Goal: Task Accomplishment & Management: Use online tool/utility

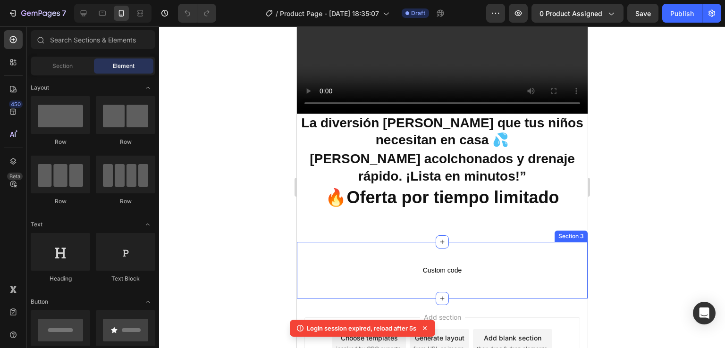
scroll to position [142, 0]
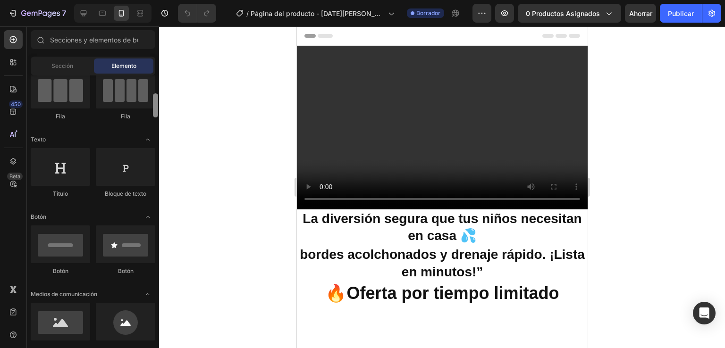
scroll to position [94, 0]
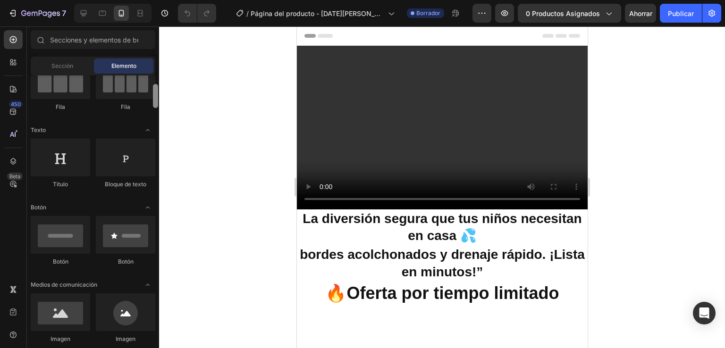
drag, startPoint x: 153, startPoint y: 94, endPoint x: 155, endPoint y: 103, distance: 9.2
click at [155, 103] on div at bounding box center [155, 96] width 5 height 24
click at [156, 103] on div at bounding box center [155, 96] width 5 height 24
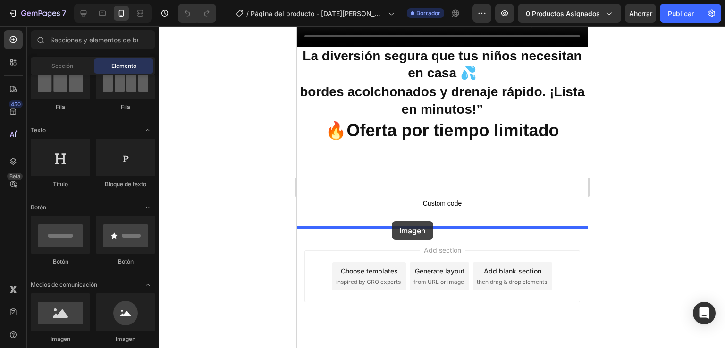
scroll to position [177, 0]
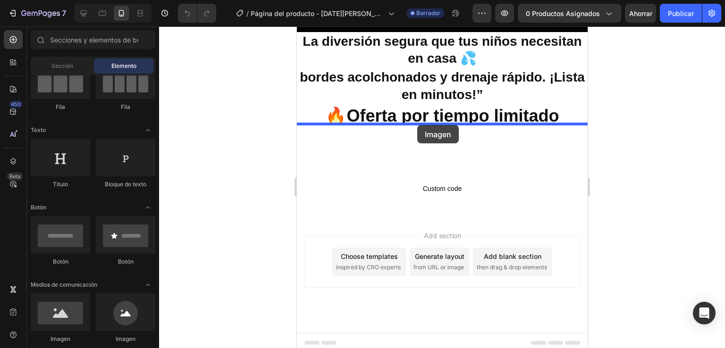
drag, startPoint x: 351, startPoint y: 335, endPoint x: 417, endPoint y: 125, distance: 219.5
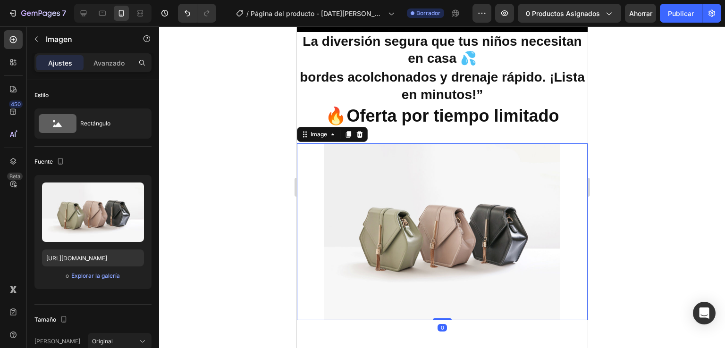
click at [417, 128] on div "Image 0 Section 2" at bounding box center [441, 231] width 291 height 207
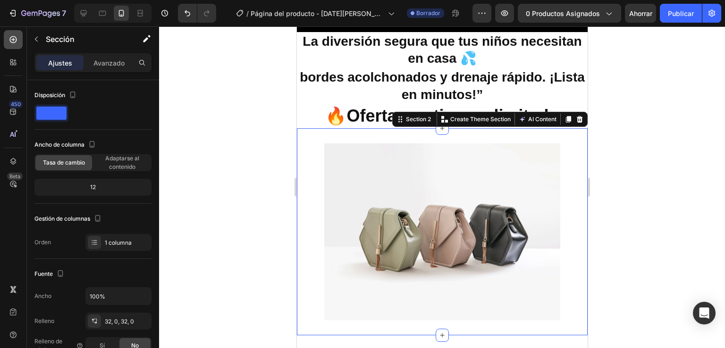
click at [11, 42] on icon at bounding box center [12, 39] width 9 height 9
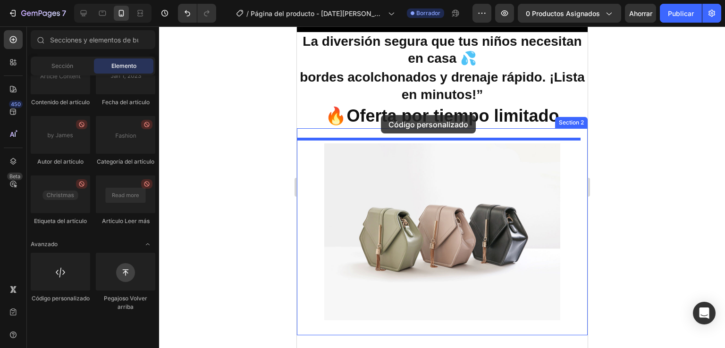
scroll to position [234, 0]
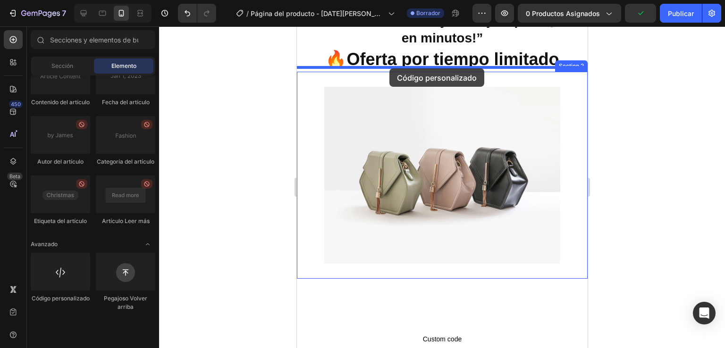
drag, startPoint x: 371, startPoint y: 331, endPoint x: 389, endPoint y: 68, distance: 263.0
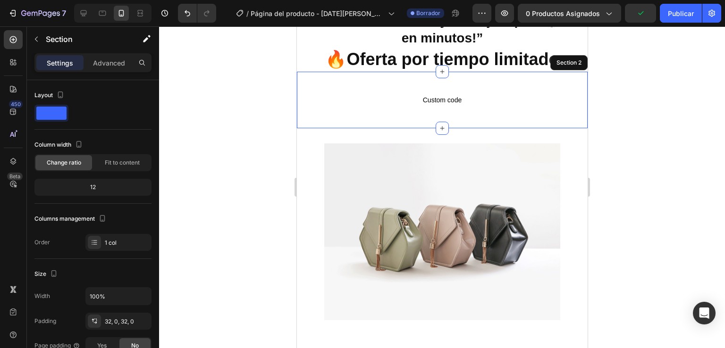
click at [389, 72] on div "Custom code Custom Code 0 Section 2" at bounding box center [441, 100] width 291 height 57
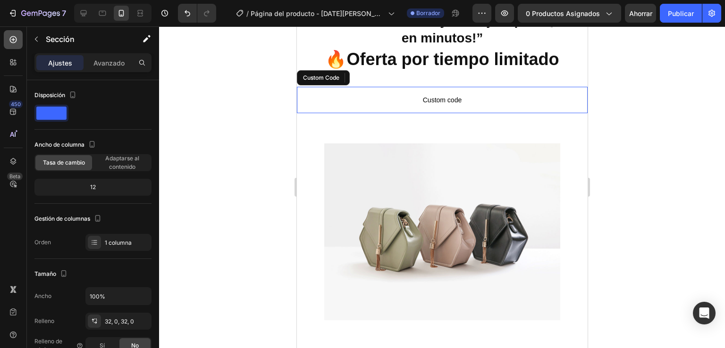
click at [15, 40] on icon at bounding box center [12, 39] width 9 height 9
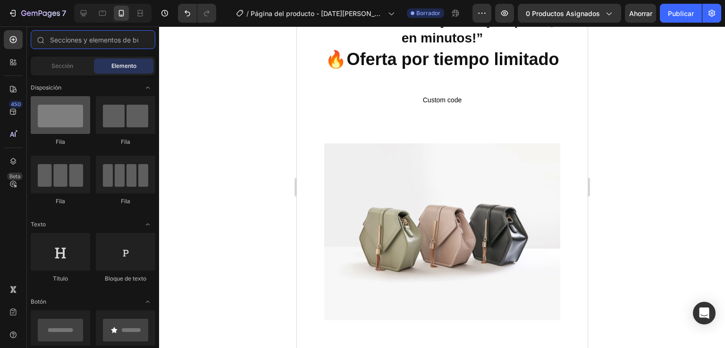
scroll to position [0, 0]
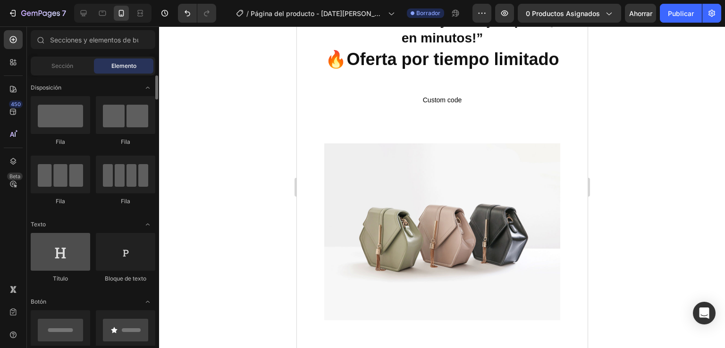
click at [71, 258] on div at bounding box center [60, 252] width 59 height 38
drag, startPoint x: 107, startPoint y: 243, endPoint x: 255, endPoint y: 169, distance: 165.5
click at [203, 0] on div "7 Version history / Página del producto - 27 de agosto, 18:35:07 Borrador Avanc…" at bounding box center [362, 0] width 725 height 0
drag, startPoint x: 255, startPoint y: 169, endPoint x: 286, endPoint y: 147, distance: 38.6
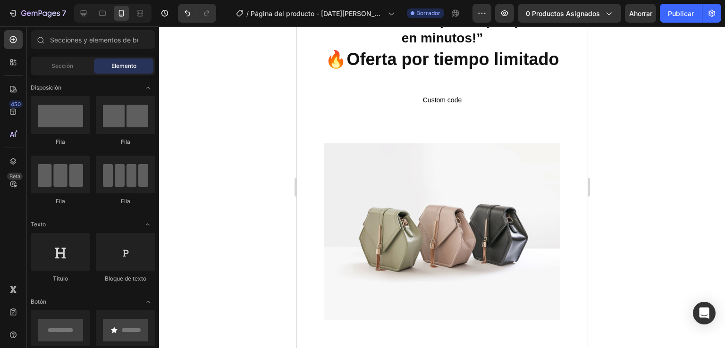
click at [282, 151] on div at bounding box center [442, 187] width 566 height 322
drag, startPoint x: 286, startPoint y: 147, endPoint x: 185, endPoint y: 160, distance: 101.8
click at [185, 160] on div at bounding box center [442, 187] width 566 height 322
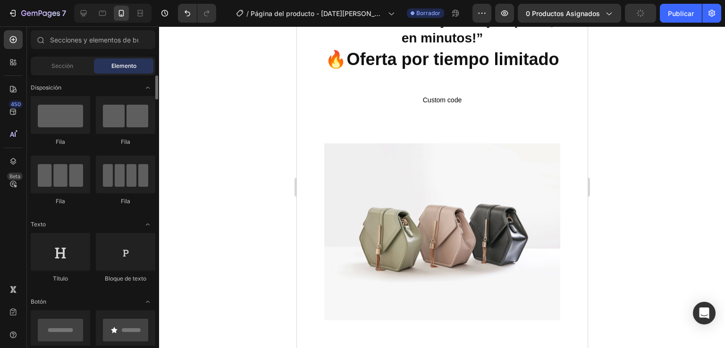
scroll to position [2733, 0]
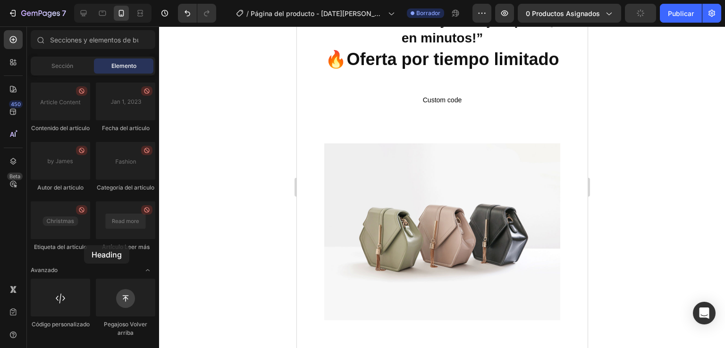
scroll to position [0, 0]
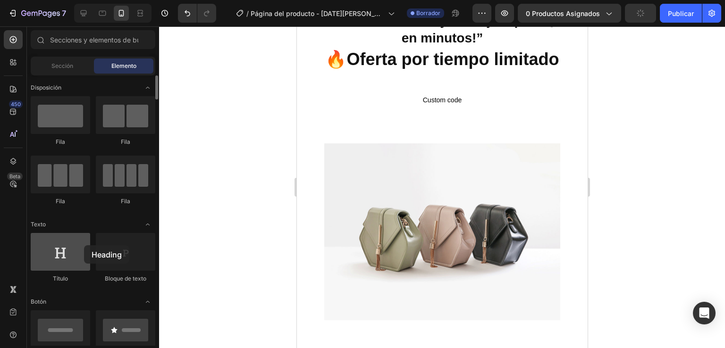
click at [85, 244] on div at bounding box center [60, 252] width 59 height 38
drag, startPoint x: 85, startPoint y: 244, endPoint x: 77, endPoint y: 246, distance: 7.9
click at [81, 245] on div at bounding box center [60, 252] width 59 height 38
click at [62, 257] on div at bounding box center [60, 252] width 59 height 38
click at [63, 257] on div at bounding box center [60, 252] width 59 height 38
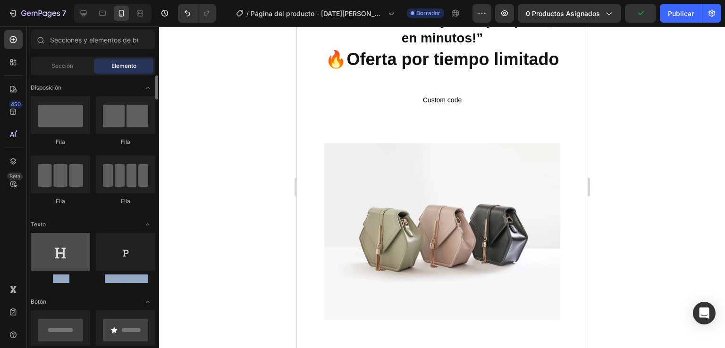
click at [63, 257] on div at bounding box center [60, 252] width 59 height 38
click at [64, 257] on div at bounding box center [60, 252] width 59 height 38
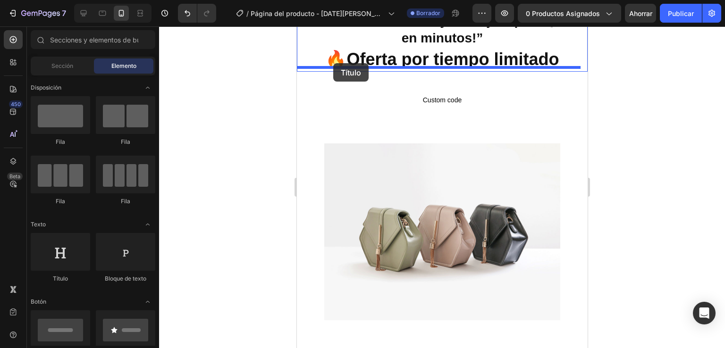
drag, startPoint x: 362, startPoint y: 284, endPoint x: 333, endPoint y: 63, distance: 222.3
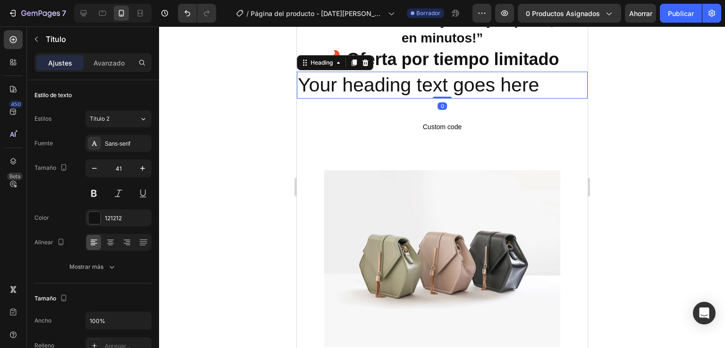
click at [537, 76] on h2 "Your heading text goes here" at bounding box center [441, 85] width 291 height 27
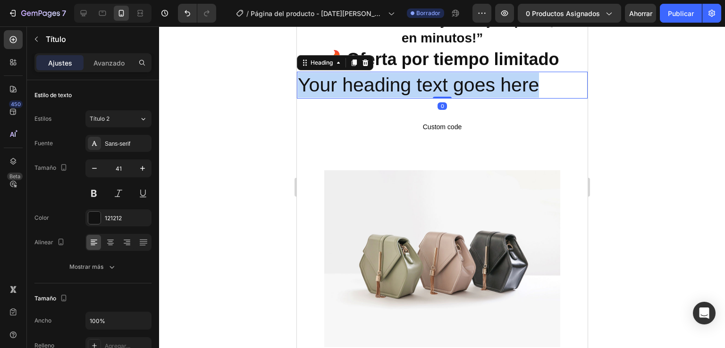
click at [537, 76] on p "Your heading text goes here" at bounding box center [441, 85] width 289 height 25
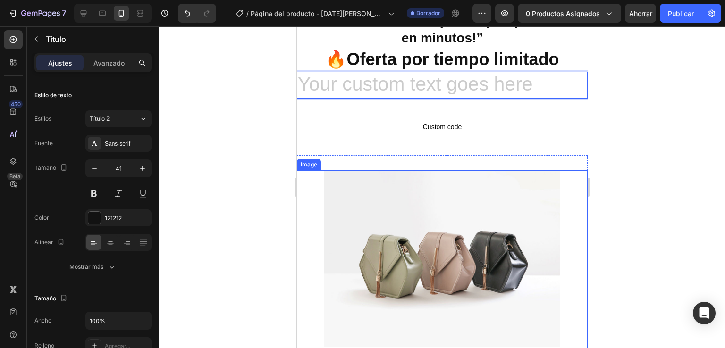
click at [436, 285] on img at bounding box center [442, 258] width 236 height 177
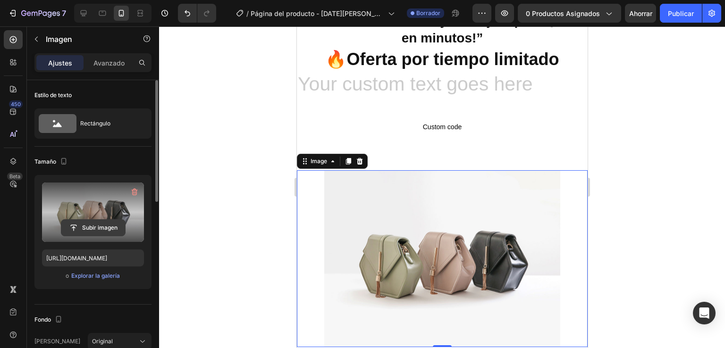
click at [115, 229] on input "file" at bounding box center [93, 228] width 64 height 16
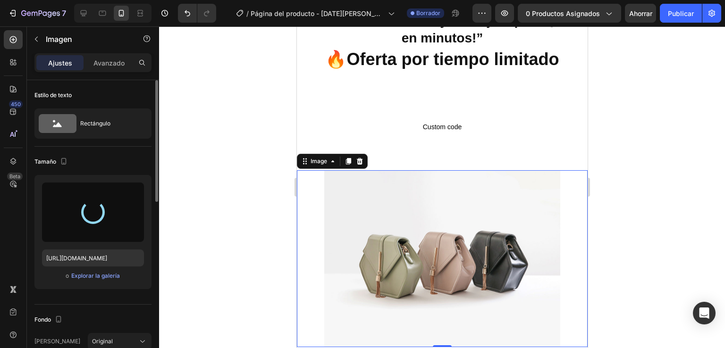
type input "[URL][DOMAIN_NAME]"
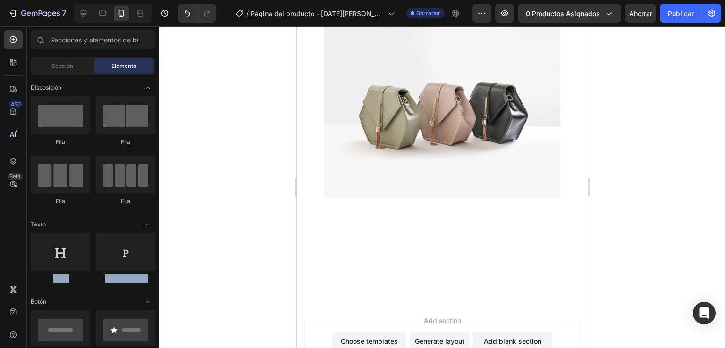
scroll to position [395, 0]
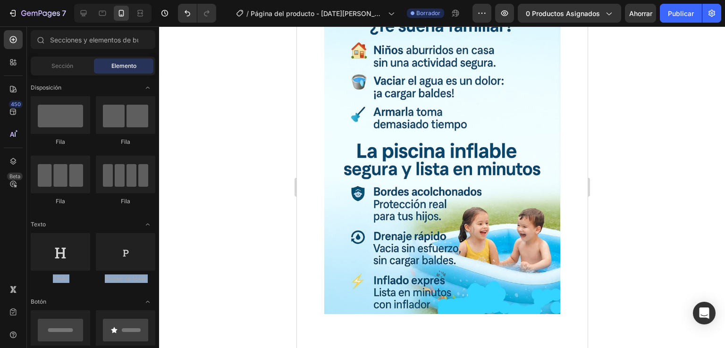
drag, startPoint x: 582, startPoint y: 213, endPoint x: 895, endPoint y: 293, distance: 322.9
click at [599, 266] on div at bounding box center [442, 187] width 566 height 322
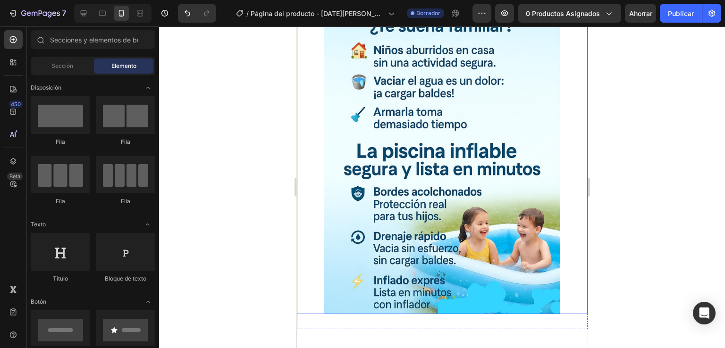
click at [340, 227] on img at bounding box center [442, 159] width 236 height 309
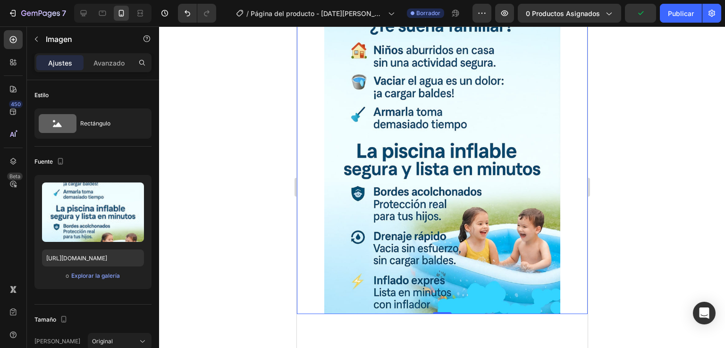
drag, startPoint x: 152, startPoint y: 109, endPoint x: 158, endPoint y: 161, distance: 52.7
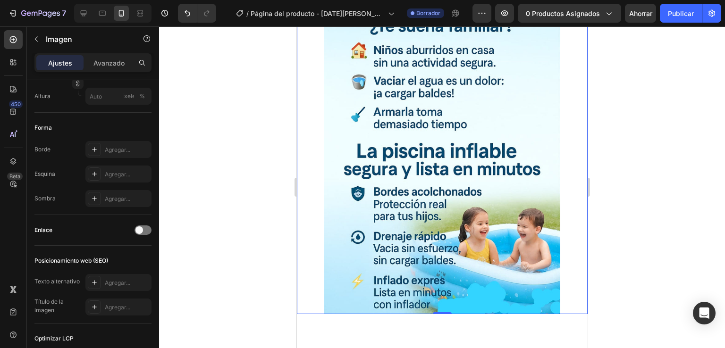
drag, startPoint x: 158, startPoint y: 233, endPoint x: 160, endPoint y: 227, distance: 5.7
click at [160, 0] on div "7 Version history / Página del producto - 27 de agosto, 18:35:07 Borrador Avanc…" at bounding box center [362, 0] width 725 height 0
drag, startPoint x: 160, startPoint y: 227, endPoint x: 162, endPoint y: 206, distance: 21.3
click at [160, 223] on div at bounding box center [442, 187] width 566 height 322
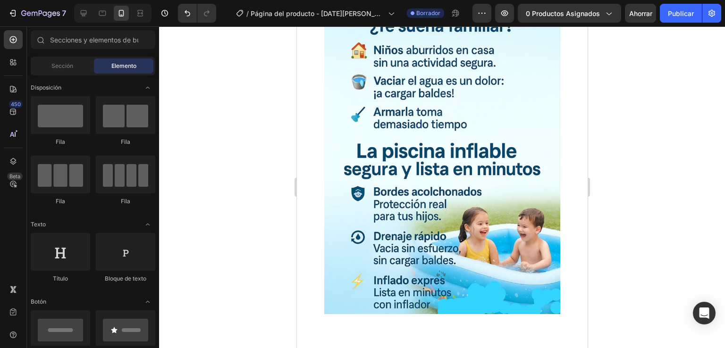
drag, startPoint x: 162, startPoint y: 206, endPoint x: 165, endPoint y: 159, distance: 47.3
click at [165, 159] on div at bounding box center [442, 187] width 566 height 322
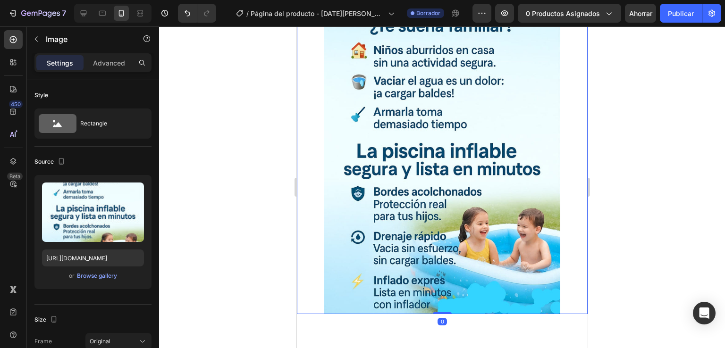
click at [455, 115] on img at bounding box center [442, 159] width 236 height 309
click at [154, 151] on div at bounding box center [155, 141] width 5 height 122
click at [157, 155] on div at bounding box center [155, 141] width 5 height 122
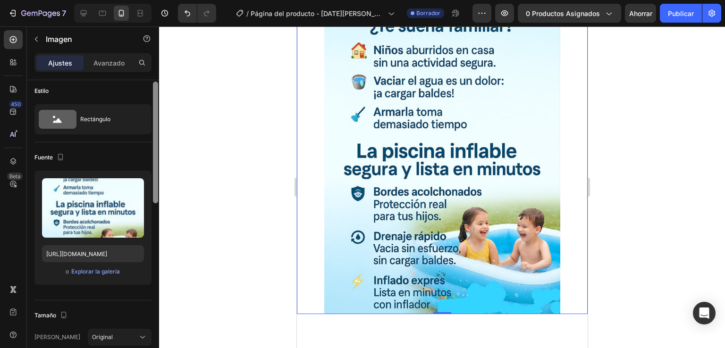
scroll to position [12, 0]
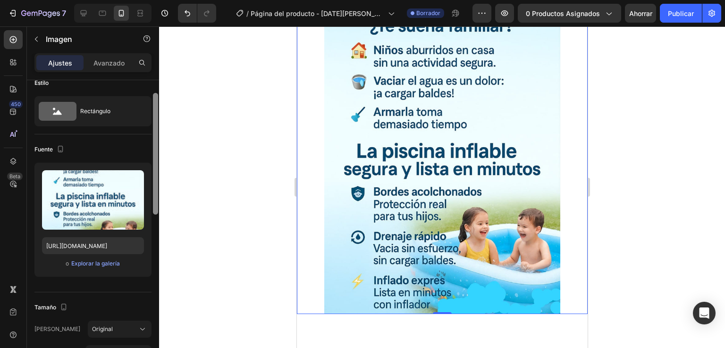
drag, startPoint x: 157, startPoint y: 155, endPoint x: 166, endPoint y: 180, distance: 26.3
click at [166, 0] on div "7 Version history / Página del producto - 27 de agosto, 18:35:07 Borrador Avanc…" at bounding box center [362, 0] width 725 height 0
click at [166, 180] on div at bounding box center [442, 187] width 566 height 322
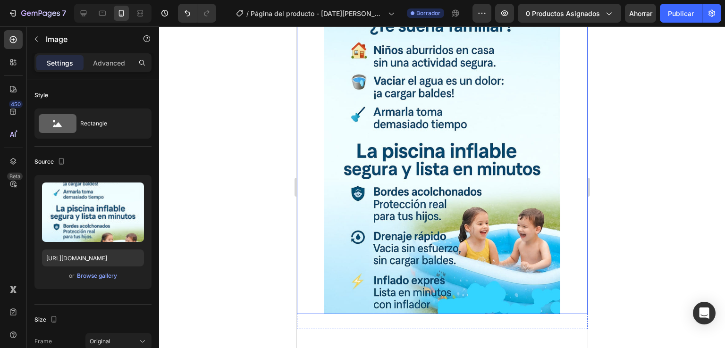
click at [395, 157] on img at bounding box center [442, 159] width 236 height 309
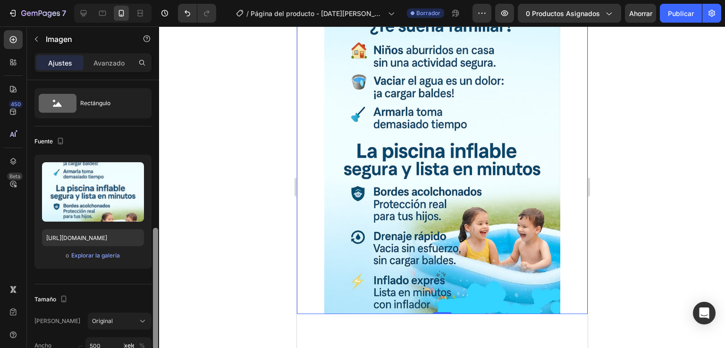
scroll to position [119, 0]
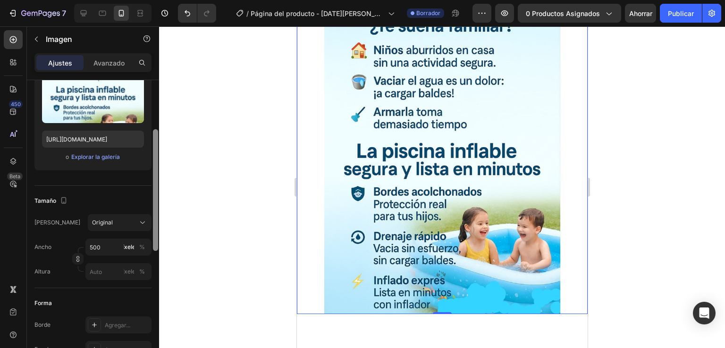
drag, startPoint x: 155, startPoint y: 181, endPoint x: 161, endPoint y: 230, distance: 49.9
click at [161, 0] on div "7 Version history / Página del producto - 27 de agosto, 18:35:07 Borrador Avanc…" at bounding box center [362, 0] width 725 height 0
click at [161, 230] on div at bounding box center [442, 187] width 566 height 322
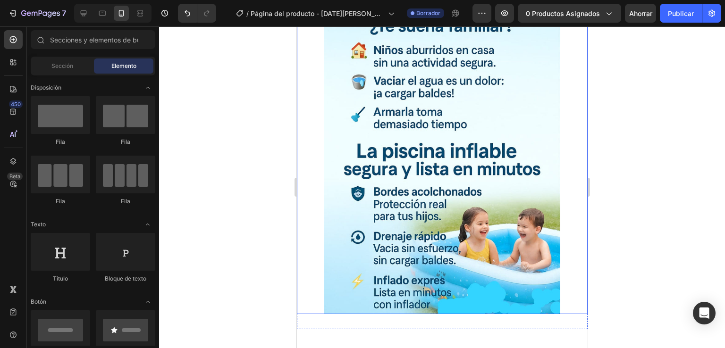
click at [445, 135] on img at bounding box center [442, 159] width 236 height 309
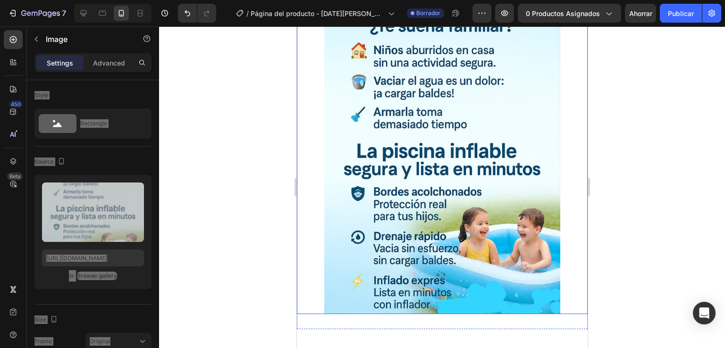
click at [445, 135] on img at bounding box center [442, 159] width 236 height 309
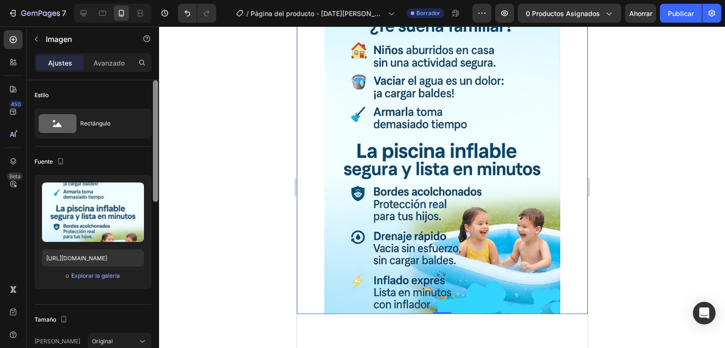
click at [153, 186] on div at bounding box center [155, 141] width 5 height 122
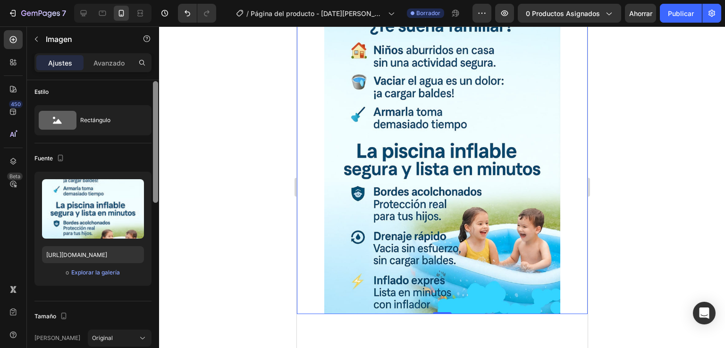
click at [154, 210] on div at bounding box center [155, 227] width 7 height 295
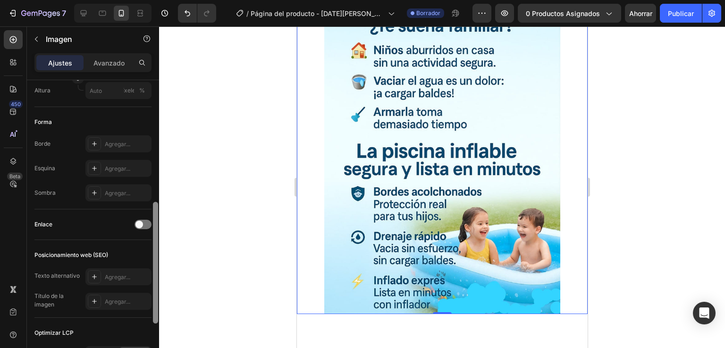
click at [154, 214] on div at bounding box center [155, 263] width 5 height 122
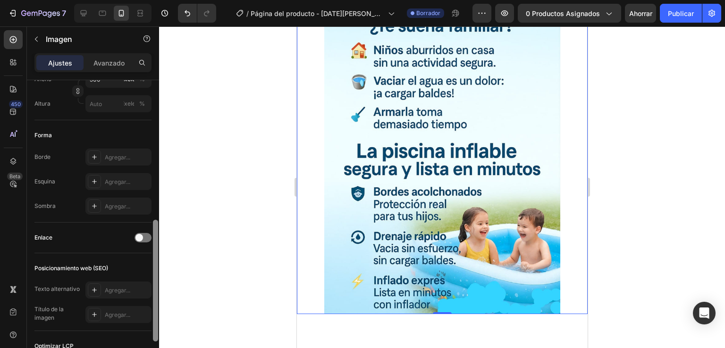
drag, startPoint x: 154, startPoint y: 214, endPoint x: 155, endPoint y: 195, distance: 18.9
click at [155, 220] on div at bounding box center [155, 281] width 5 height 122
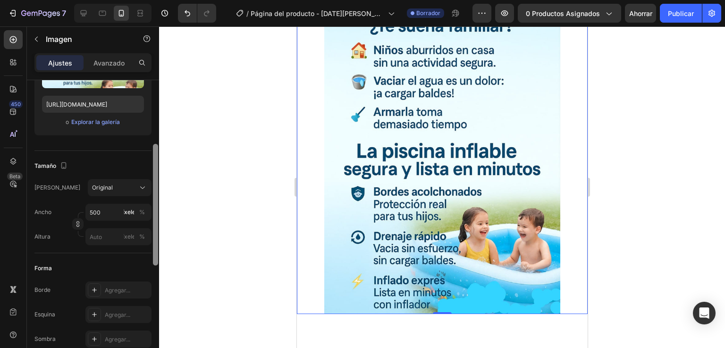
drag, startPoint x: 155, startPoint y: 195, endPoint x: 154, endPoint y: 159, distance: 35.9
click at [154, 159] on div at bounding box center [155, 205] width 5 height 122
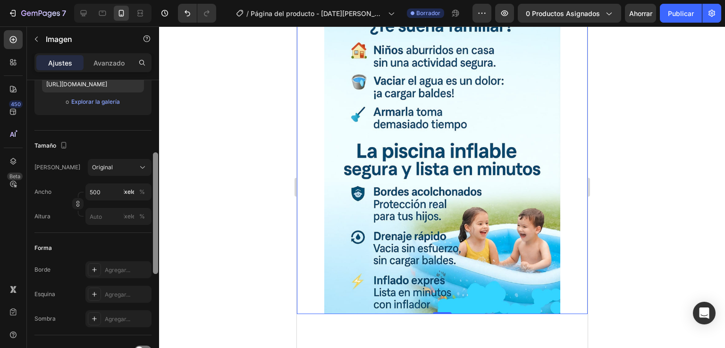
click at [154, 159] on div at bounding box center [155, 213] width 5 height 122
click at [154, 160] on div at bounding box center [155, 213] width 5 height 122
click at [137, 169] on div "Original" at bounding box center [119, 167] width 55 height 9
click at [143, 167] on icon at bounding box center [142, 168] width 5 height 2
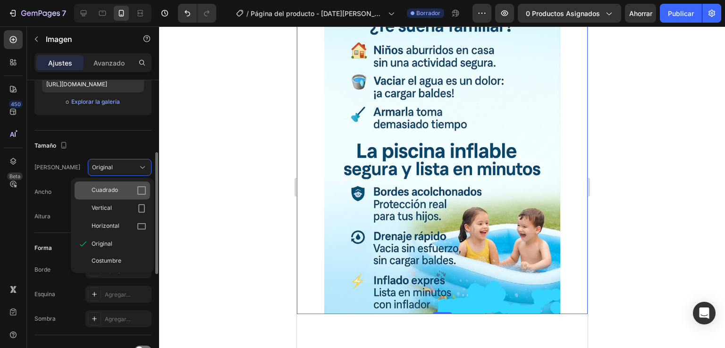
click at [141, 191] on icon at bounding box center [141, 190] width 9 height 9
click at [141, 172] on icon at bounding box center [142, 167] width 9 height 9
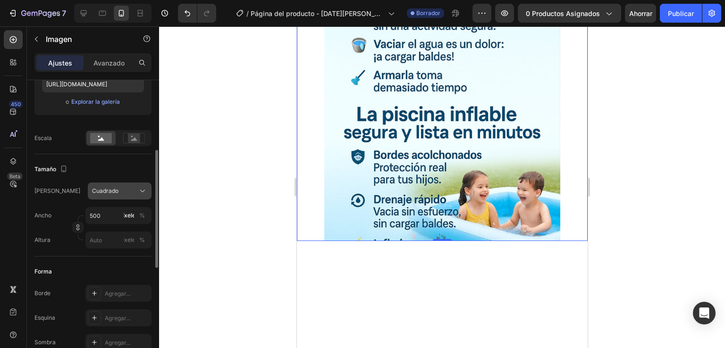
click at [142, 188] on icon at bounding box center [142, 190] width 9 height 9
click at [139, 193] on icon at bounding box center [142, 190] width 9 height 9
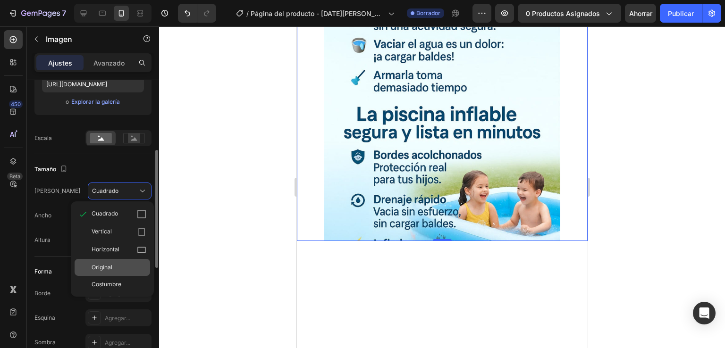
click at [122, 269] on div "Original" at bounding box center [119, 267] width 55 height 8
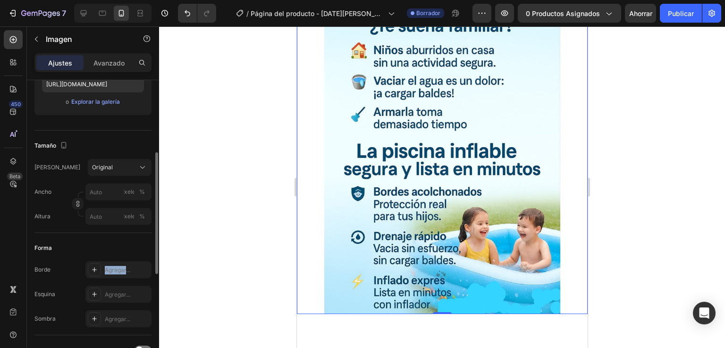
click at [122, 269] on font "Agregar..." at bounding box center [117, 270] width 25 height 7
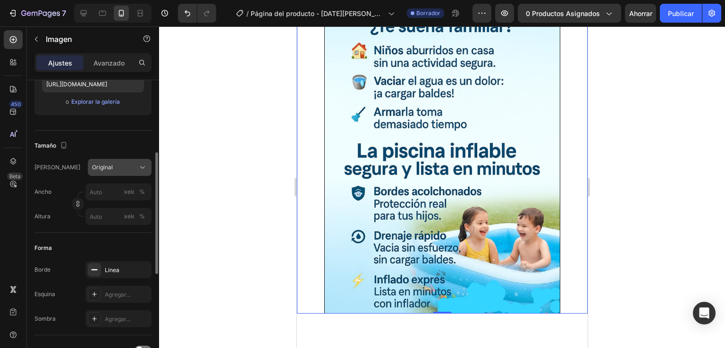
click at [139, 167] on icon at bounding box center [142, 167] width 9 height 9
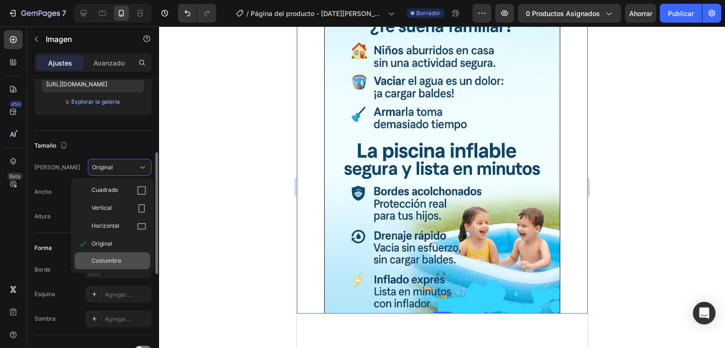
click at [126, 257] on div "Costumbre" at bounding box center [119, 261] width 55 height 8
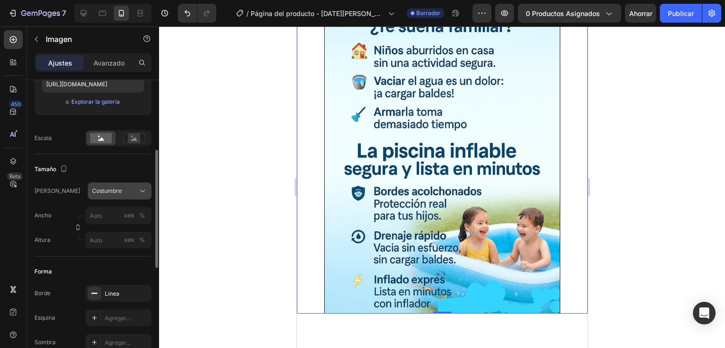
click at [142, 193] on div "Marco Costumbre Ancho píxeles % Altura píxeles %" at bounding box center [92, 216] width 117 height 66
click at [142, 212] on font "%" at bounding box center [142, 215] width 6 height 7
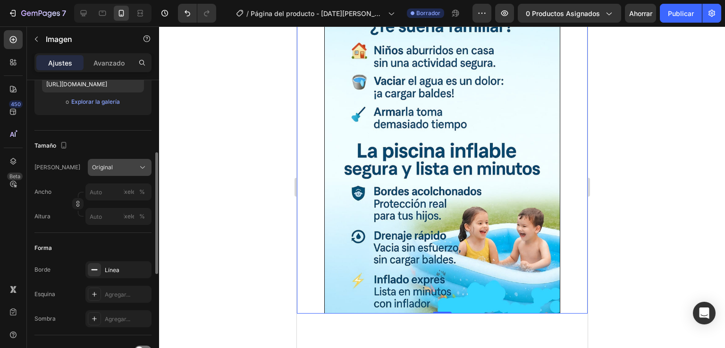
click at [142, 193] on font "%" at bounding box center [142, 191] width 6 height 7
click at [143, 168] on icon at bounding box center [142, 167] width 9 height 9
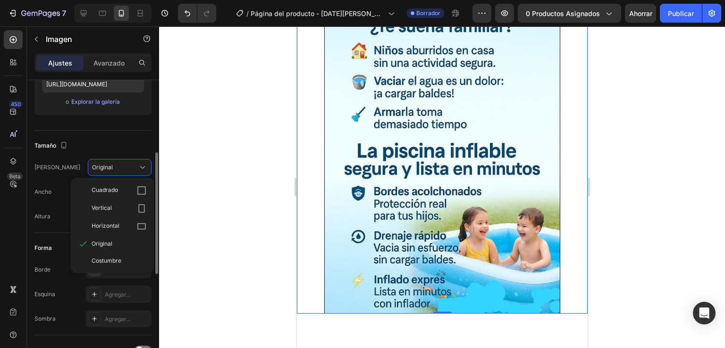
click at [137, 224] on icon at bounding box center [141, 226] width 9 height 9
click at [135, 224] on div "Ancho píxeles % Altura píxeles %" at bounding box center [92, 205] width 117 height 42
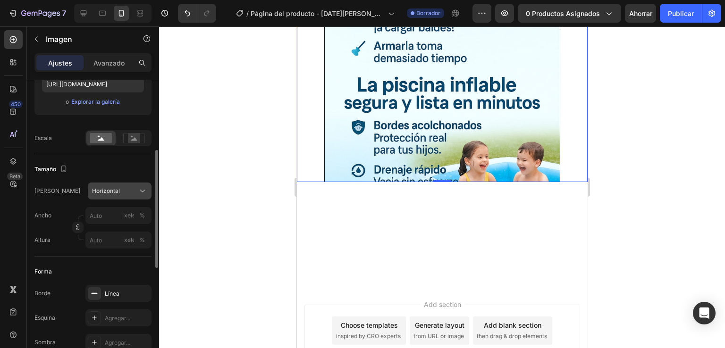
click at [138, 191] on icon at bounding box center [142, 190] width 9 height 9
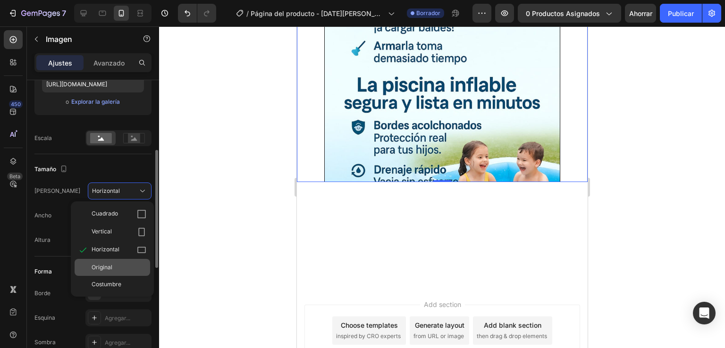
click at [126, 268] on div "Original" at bounding box center [119, 267] width 55 height 8
click at [126, 290] on div "Línea" at bounding box center [118, 294] width 27 height 8
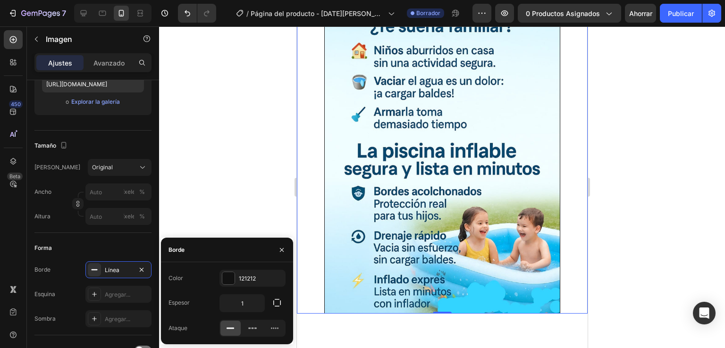
click at [176, 206] on div at bounding box center [442, 187] width 566 height 322
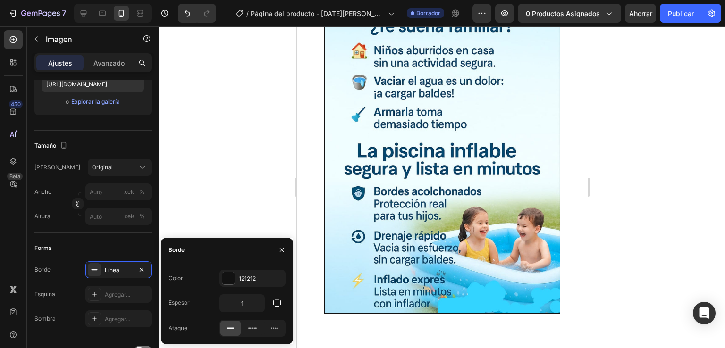
click at [176, 206] on div at bounding box center [442, 187] width 566 height 322
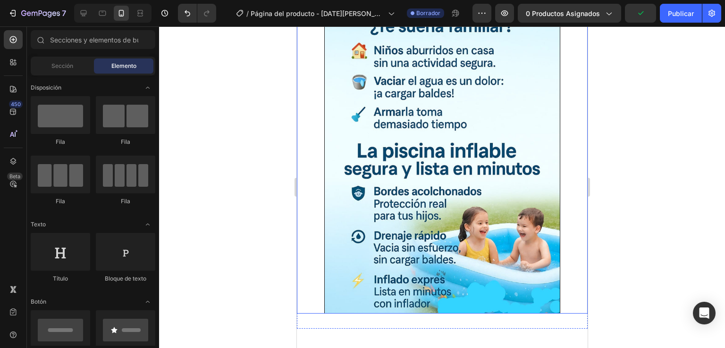
click at [441, 168] on img at bounding box center [442, 159] width 236 height 309
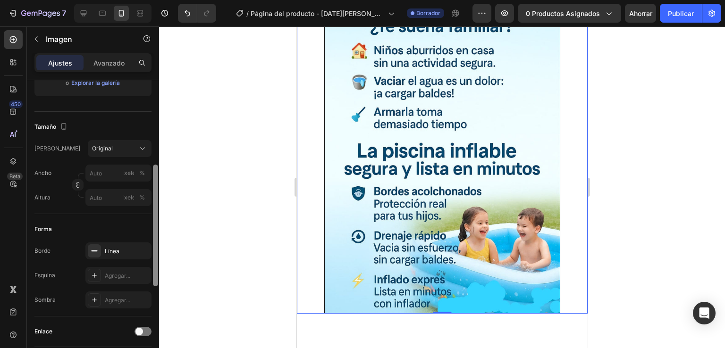
scroll to position [199, 0]
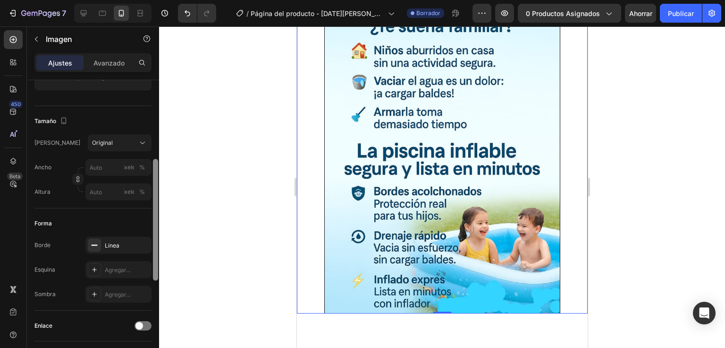
drag, startPoint x: 153, startPoint y: 197, endPoint x: 162, endPoint y: 280, distance: 83.0
click at [162, 0] on div "7 Version history / Página del producto - 27 de agosto, 18:35:07 Borrador Avanc…" at bounding box center [362, 0] width 725 height 0
click at [162, 280] on div at bounding box center [442, 187] width 566 height 322
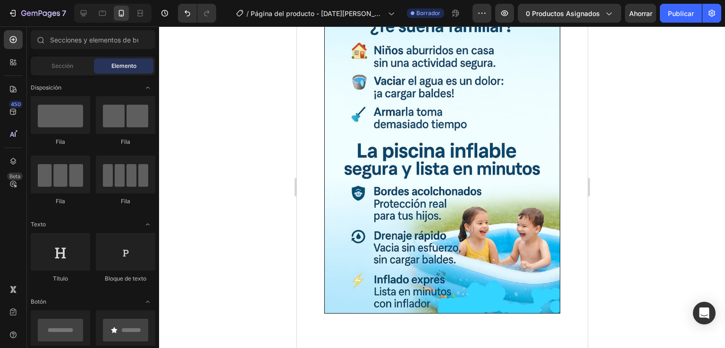
click at [162, 280] on div at bounding box center [442, 187] width 566 height 322
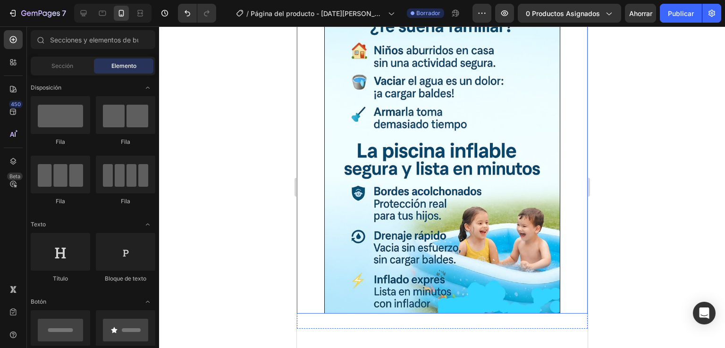
click at [422, 168] on img at bounding box center [442, 159] width 236 height 309
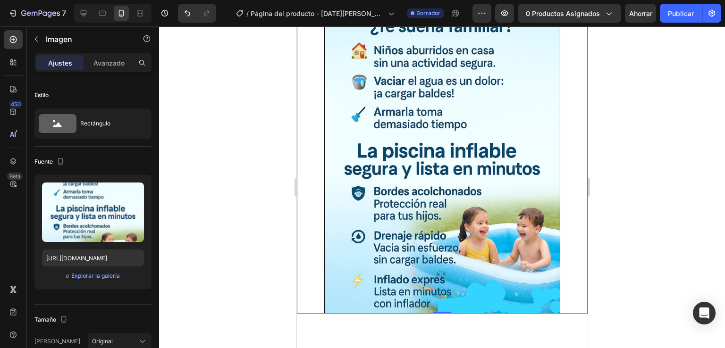
scroll to position [294, 0]
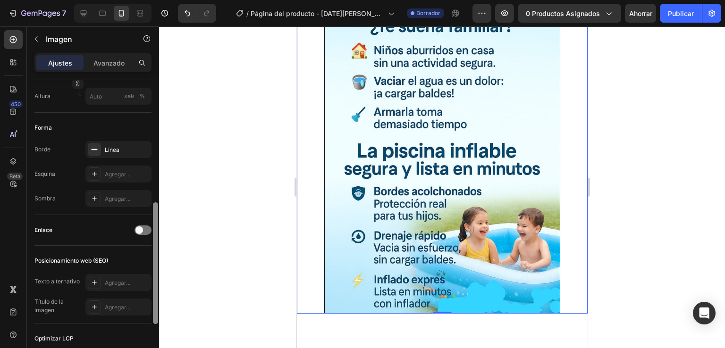
click at [157, 239] on div at bounding box center [155, 227] width 7 height 295
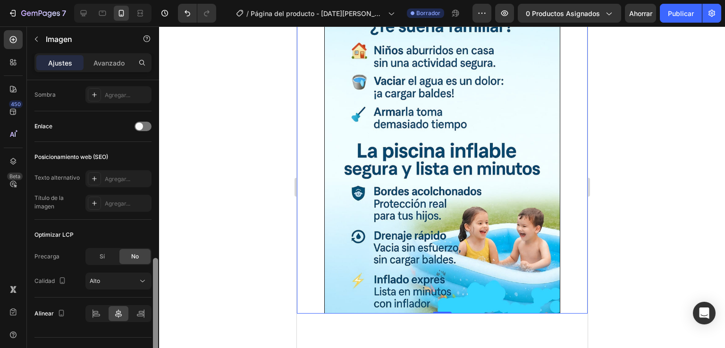
scroll to position [407, 0]
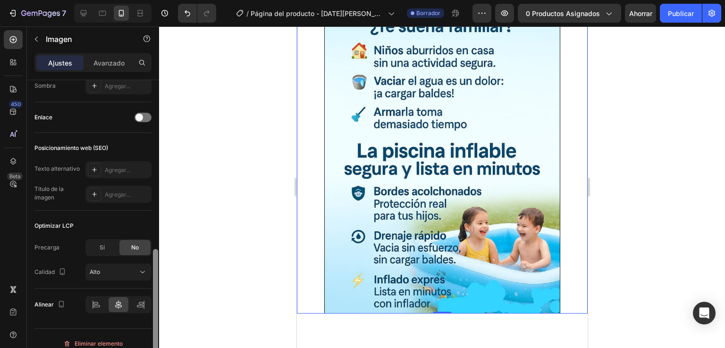
drag, startPoint x: 158, startPoint y: 290, endPoint x: 159, endPoint y: 336, distance: 46.7
click at [159, 336] on div at bounding box center [155, 227] width 7 height 295
click at [158, 336] on div at bounding box center [155, 227] width 7 height 295
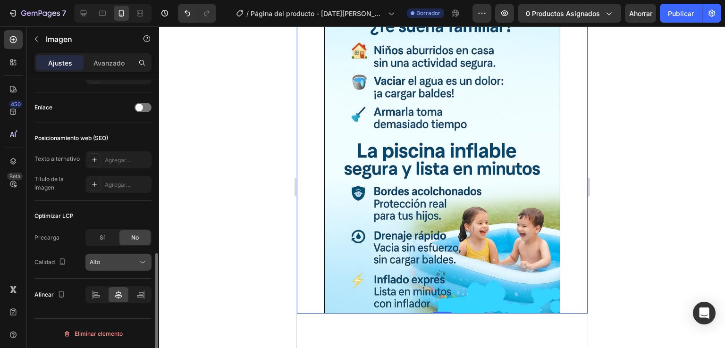
click at [134, 261] on div "Alto" at bounding box center [114, 262] width 48 height 8
click at [137, 266] on div "Alto" at bounding box center [119, 262] width 58 height 9
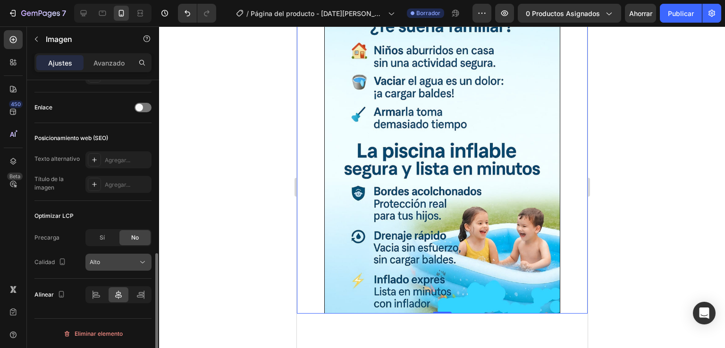
click at [137, 266] on div "Alto" at bounding box center [119, 262] width 58 height 9
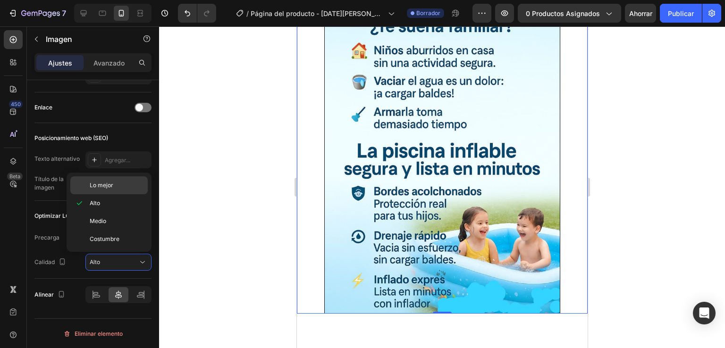
click at [136, 189] on p "Lo mejor" at bounding box center [117, 185] width 54 height 8
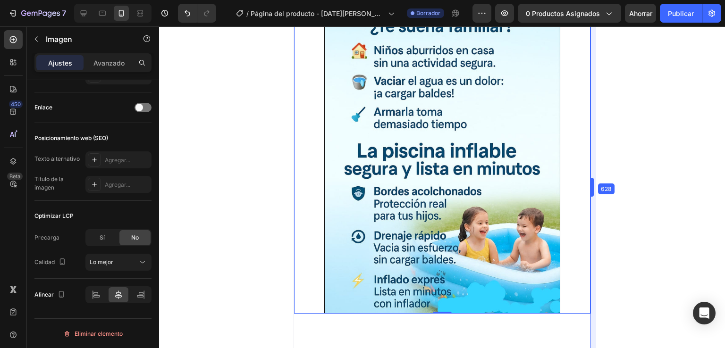
drag, startPoint x: 587, startPoint y: 125, endPoint x: 594, endPoint y: 127, distance: 7.5
drag, startPoint x: 680, startPoint y: 29, endPoint x: 344, endPoint y: 154, distance: 358.7
click at [344, 154] on img at bounding box center [442, 159] width 236 height 309
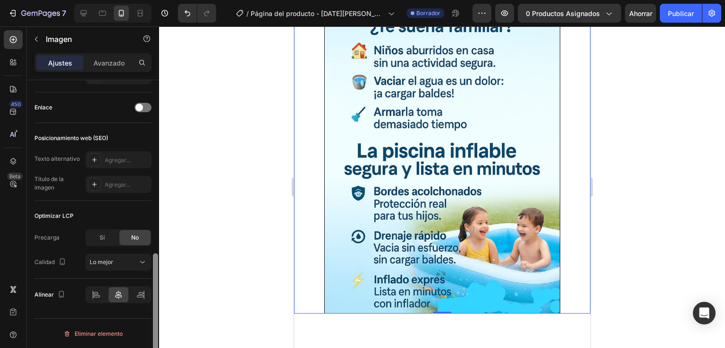
click at [158, 99] on div at bounding box center [155, 227] width 7 height 295
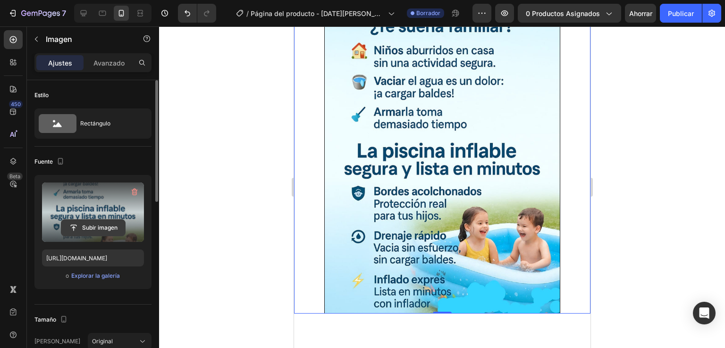
click at [100, 229] on input "file" at bounding box center [93, 228] width 64 height 16
type input "[URL][DOMAIN_NAME]"
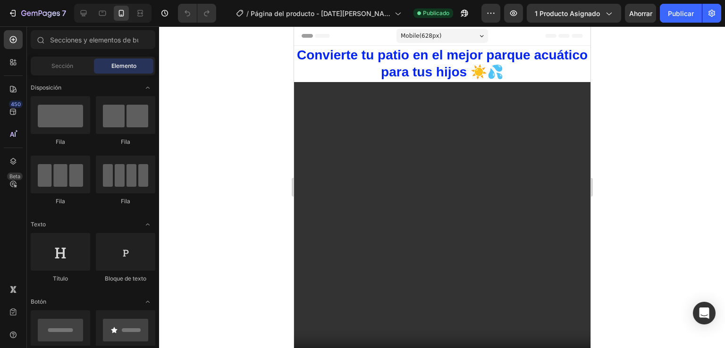
scroll to position [158, 0]
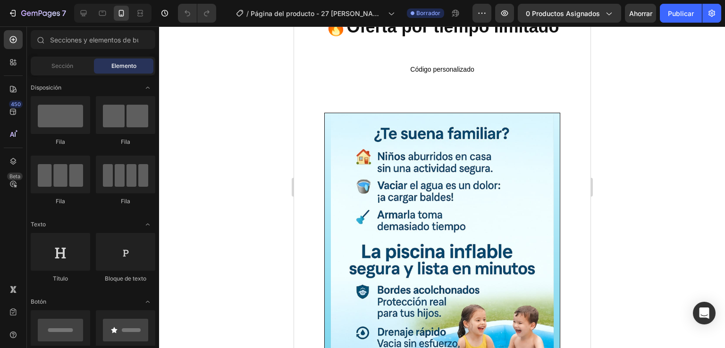
scroll to position [270, 0]
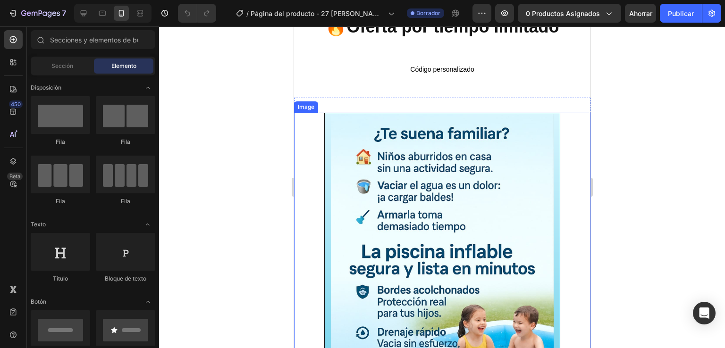
click at [454, 216] on img at bounding box center [442, 260] width 236 height 295
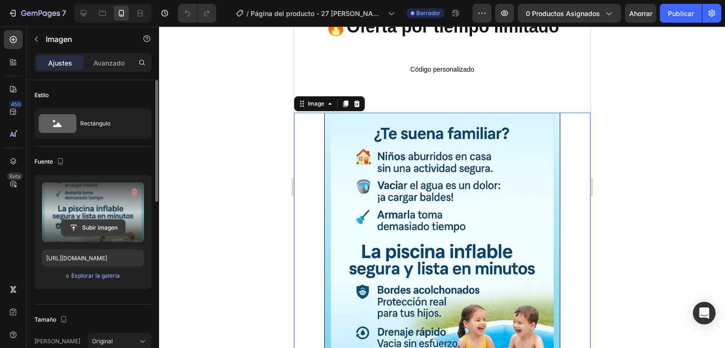
click at [108, 228] on input "file" at bounding box center [93, 228] width 64 height 16
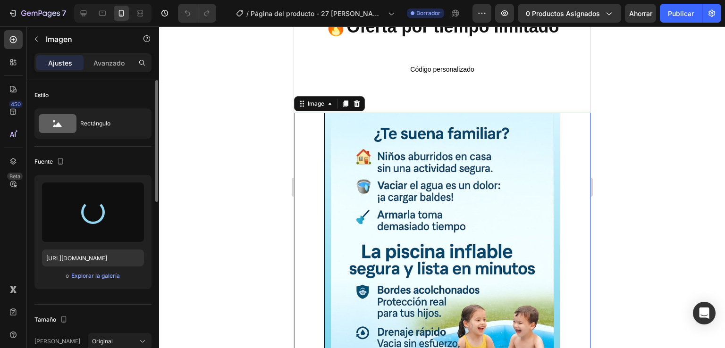
type input "[URL][DOMAIN_NAME]"
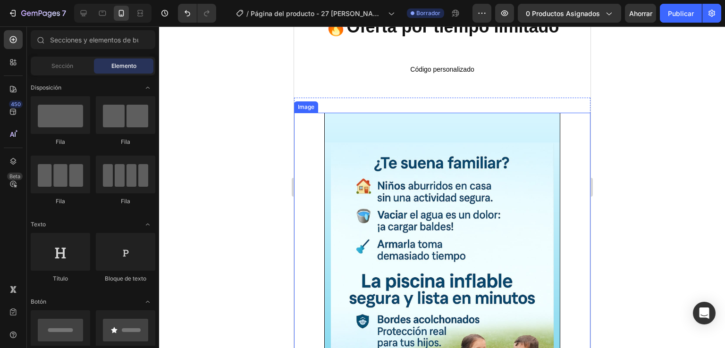
click at [535, 238] on img at bounding box center [442, 289] width 236 height 353
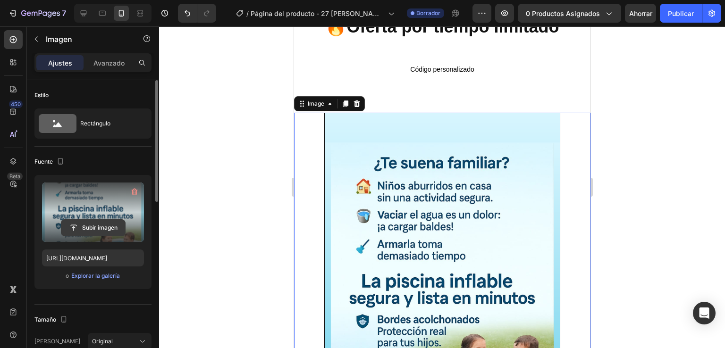
click at [91, 222] on input "file" at bounding box center [93, 228] width 64 height 16
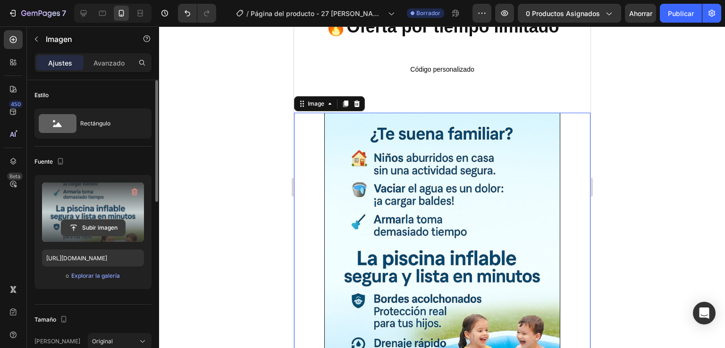
click at [95, 227] on input "file" at bounding box center [93, 228] width 64 height 16
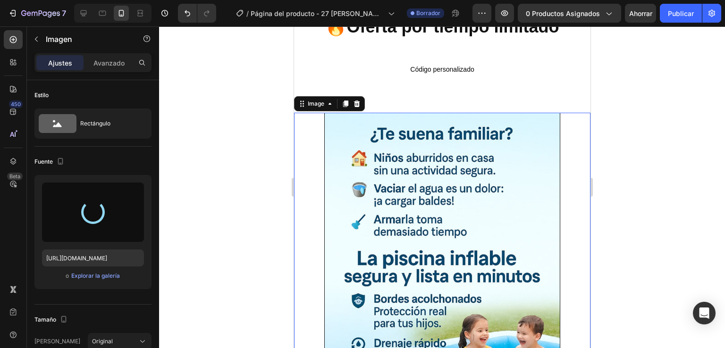
type input "[URL][DOMAIN_NAME]"
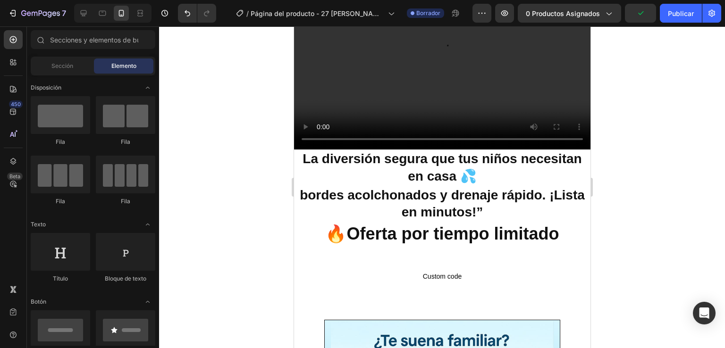
scroll to position [98, 0]
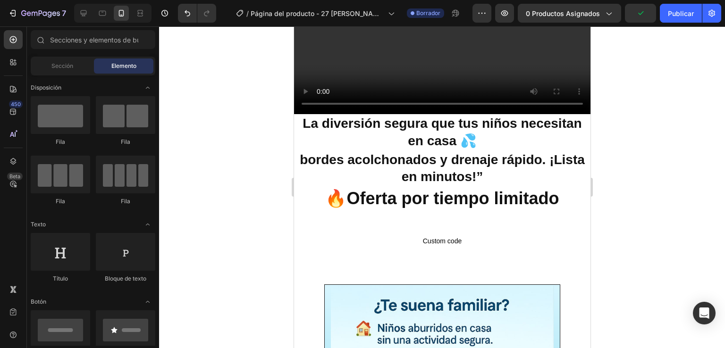
click at [567, 151] on h2 "bordes acolchonados y drenaje rápido. ¡Lista en minutos!”" at bounding box center [442, 169] width 296 height 36
click at [572, 187] on h2 "🔥Oferta por tiempo limitado" at bounding box center [442, 199] width 296 height 24
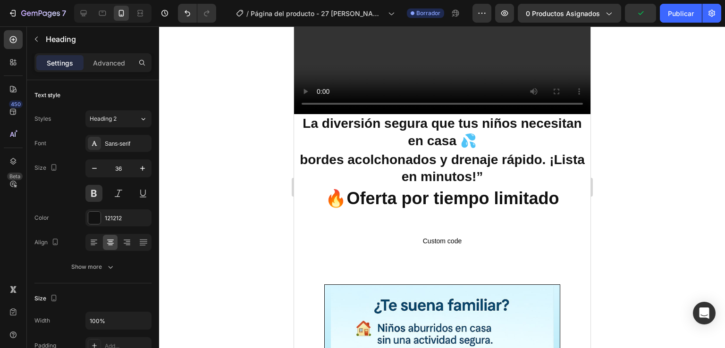
click at [573, 187] on h2 "🔥Oferta por tiempo limitado" at bounding box center [442, 199] width 296 height 24
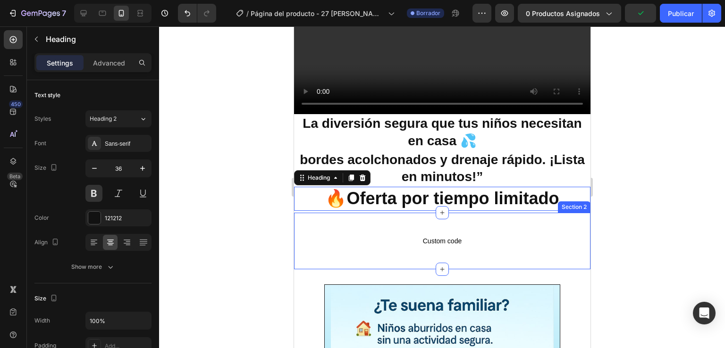
drag, startPoint x: 582, startPoint y: 174, endPoint x: 583, endPoint y: 179, distance: 5.4
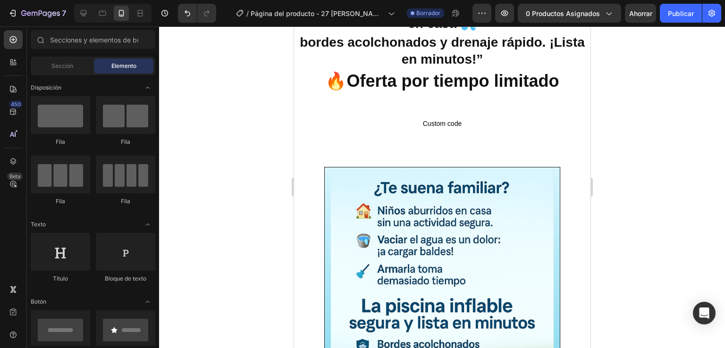
scroll to position [227, 0]
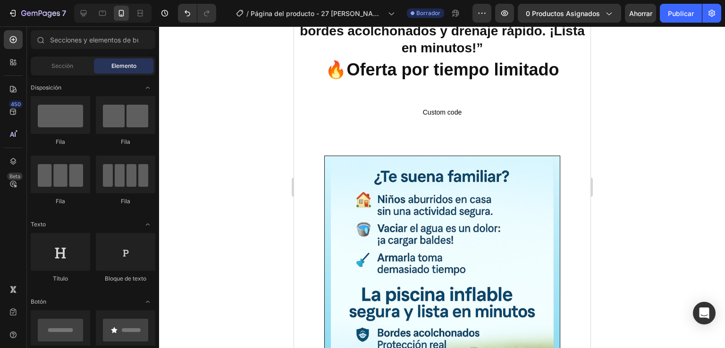
drag, startPoint x: 583, startPoint y: 182, endPoint x: 886, endPoint y: 235, distance: 307.7
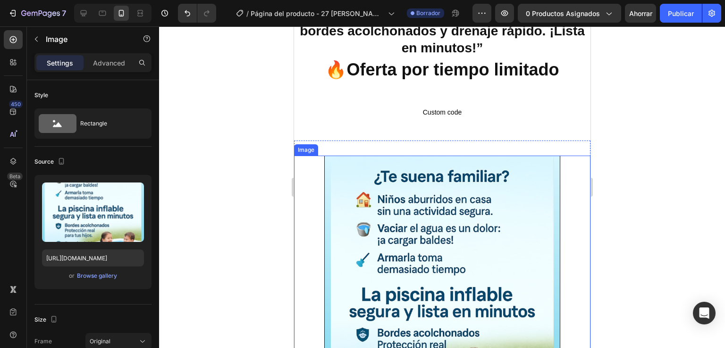
click at [365, 199] on img at bounding box center [442, 303] width 236 height 295
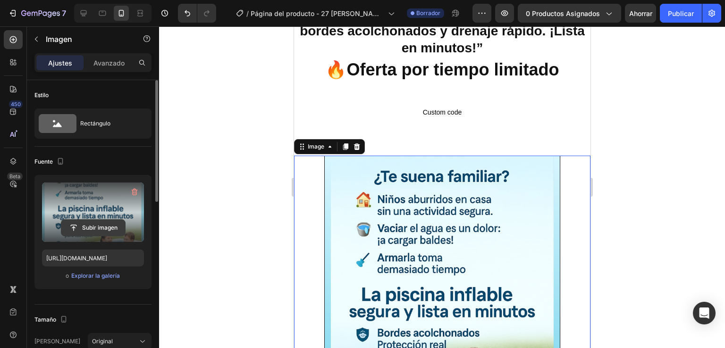
click at [95, 228] on input "file" at bounding box center [93, 228] width 64 height 16
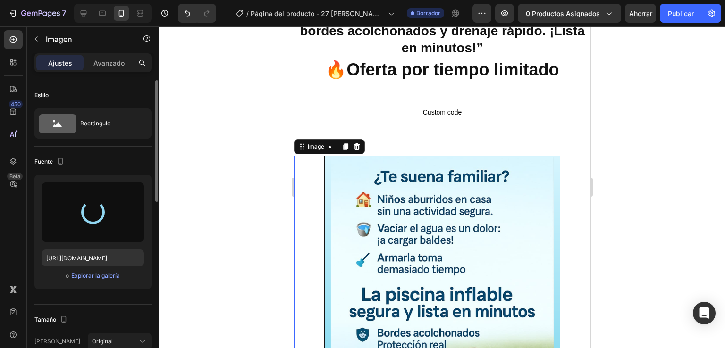
type input "[URL][DOMAIN_NAME]"
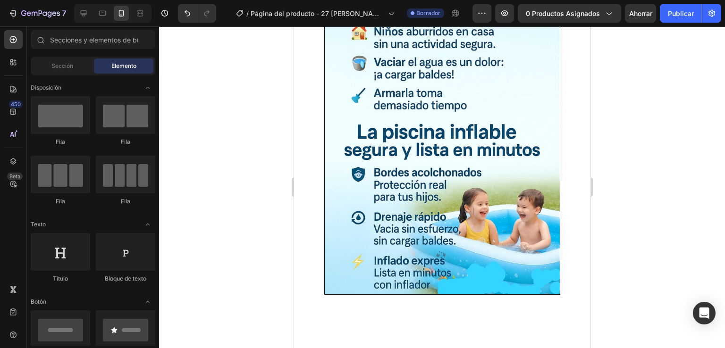
scroll to position [420, 0]
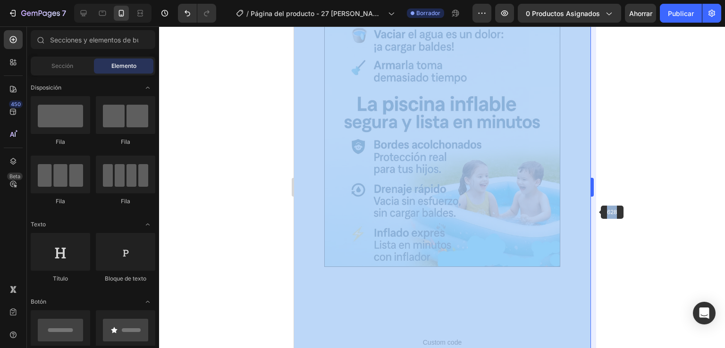
drag, startPoint x: 599, startPoint y: 226, endPoint x: 592, endPoint y: 212, distance: 15.8
click at [592, 212] on div "628 333333 100 % 333333 100 %" at bounding box center [442, 187] width 566 height 322
click at [631, 178] on div at bounding box center [442, 187] width 566 height 322
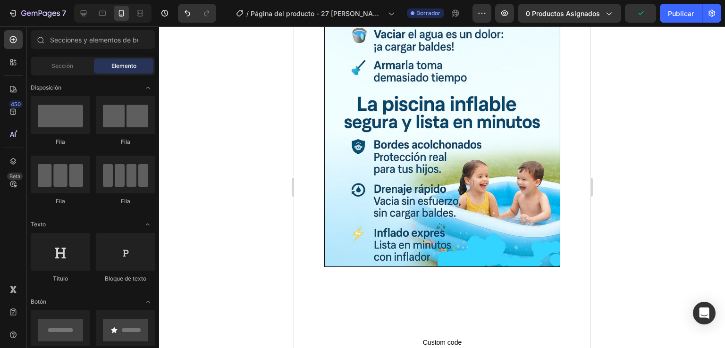
click at [661, 145] on div at bounding box center [442, 187] width 566 height 322
